Goal: Task Accomplishment & Management: Manage account settings

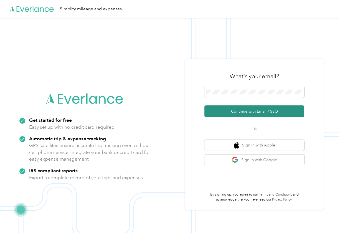
click at [248, 111] on button "Continue with Email / SSO" at bounding box center [254, 111] width 100 height 12
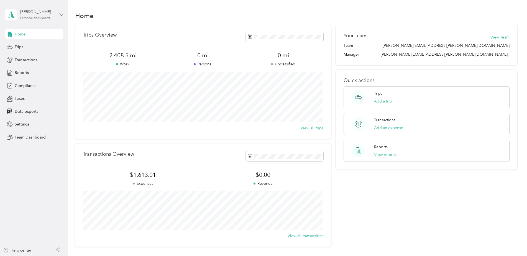
click at [29, 12] on div "[PERSON_NAME]" at bounding box center [37, 12] width 35 height 6
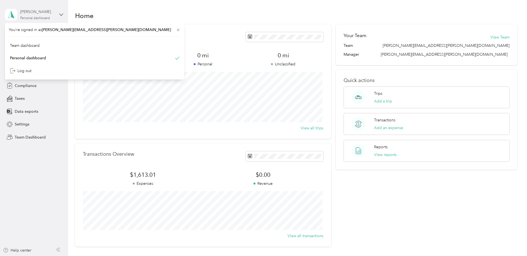
click at [23, 11] on div "[PERSON_NAME]" at bounding box center [37, 12] width 35 height 6
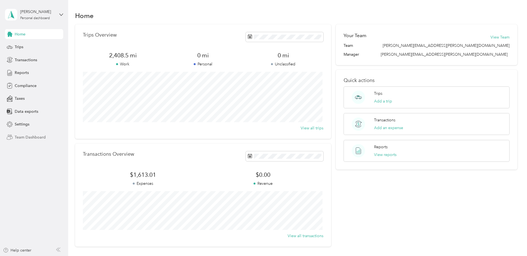
click at [21, 139] on span "Team Dashboard" at bounding box center [30, 137] width 31 height 6
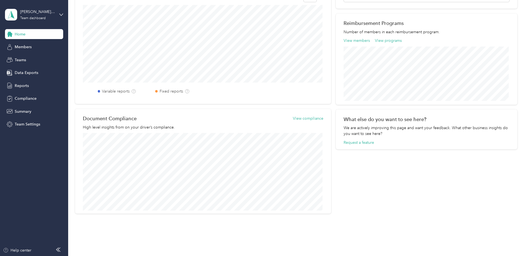
scroll to position [181, 0]
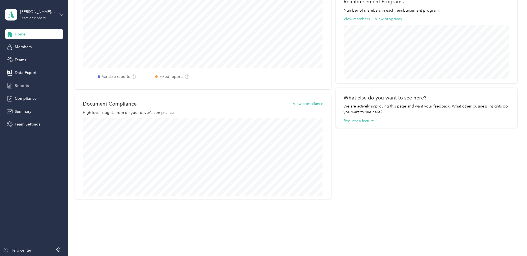
click at [20, 83] on span "Reports" at bounding box center [22, 86] width 14 height 6
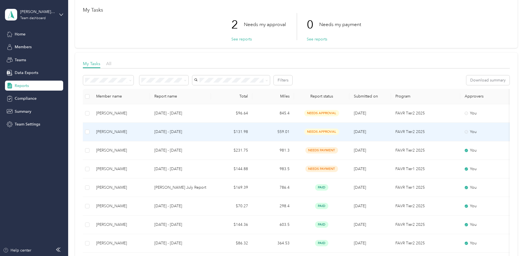
scroll to position [55, 0]
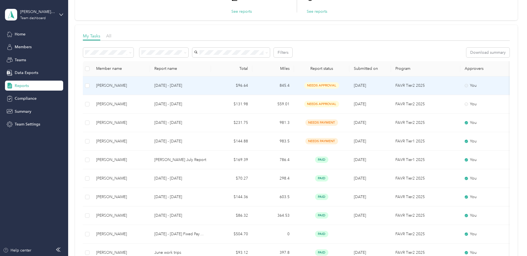
click at [175, 87] on p "[DATE] - [DATE]" at bounding box center [180, 86] width 52 height 6
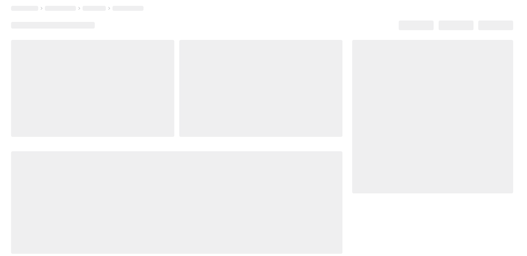
click at [175, 87] on div at bounding box center [176, 88] width 331 height 97
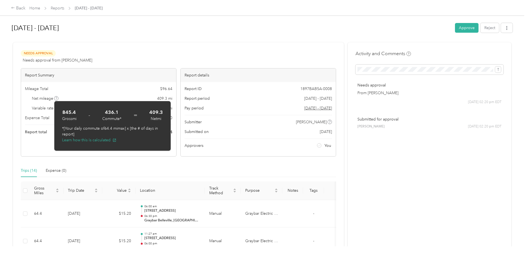
click at [323, 38] on div at bounding box center [262, 40] width 501 height 6
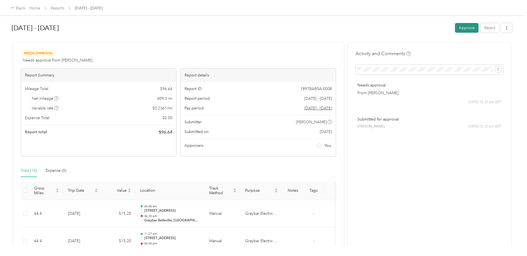
click at [341, 26] on button "Approve" at bounding box center [467, 28] width 24 height 10
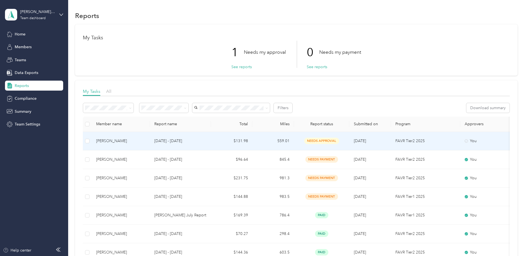
click at [109, 143] on div "[PERSON_NAME]" at bounding box center [120, 141] width 49 height 6
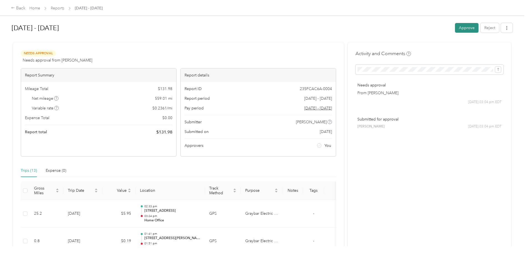
click at [341, 27] on button "Approve" at bounding box center [467, 28] width 24 height 10
